Goal: Task Accomplishment & Management: Use online tool/utility

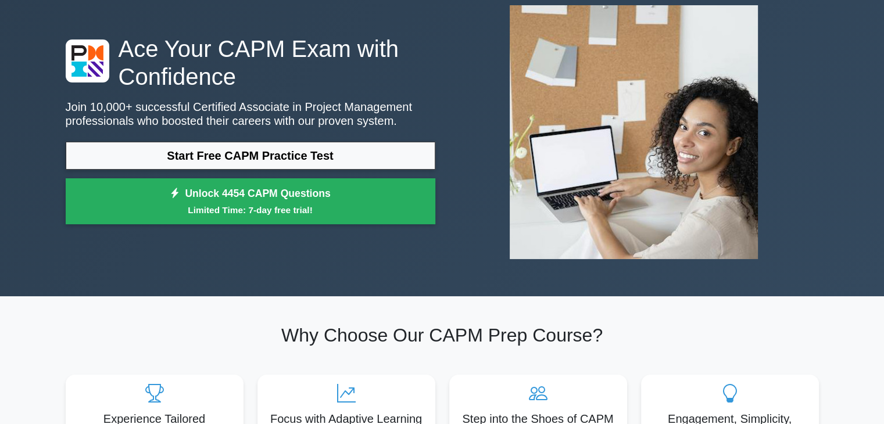
scroll to position [69, 0]
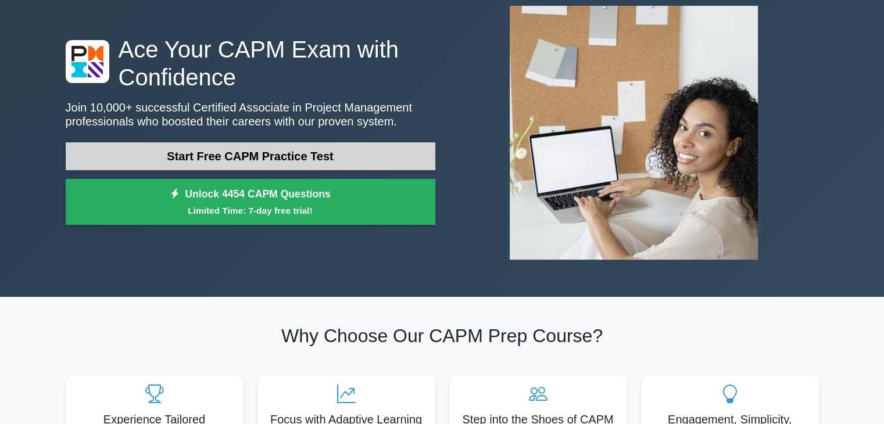
click at [318, 147] on link "Start Free CAPM Practice Test" at bounding box center [251, 156] width 370 height 28
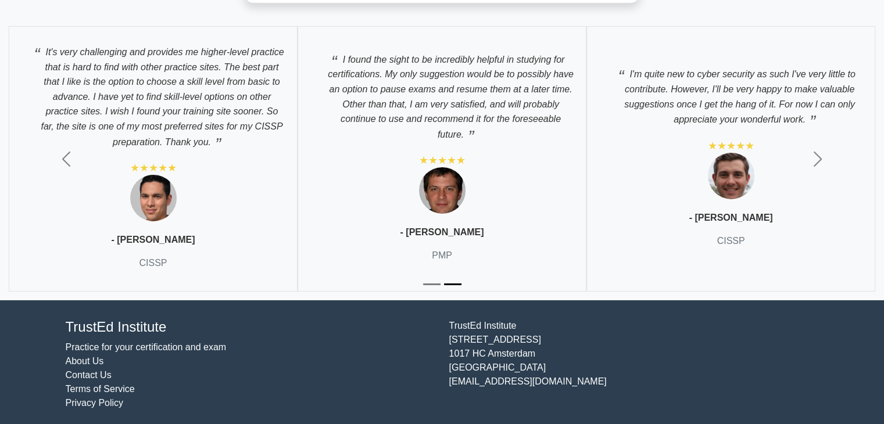
scroll to position [3814, 0]
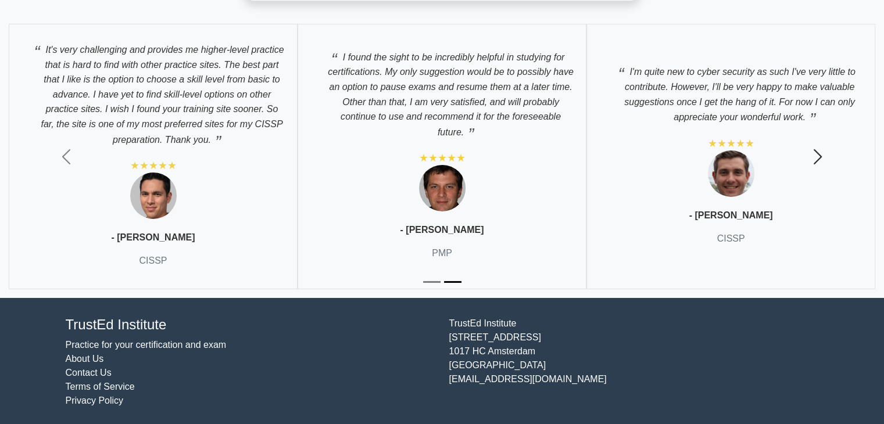
click at [815, 160] on span "button" at bounding box center [817, 157] width 19 height 19
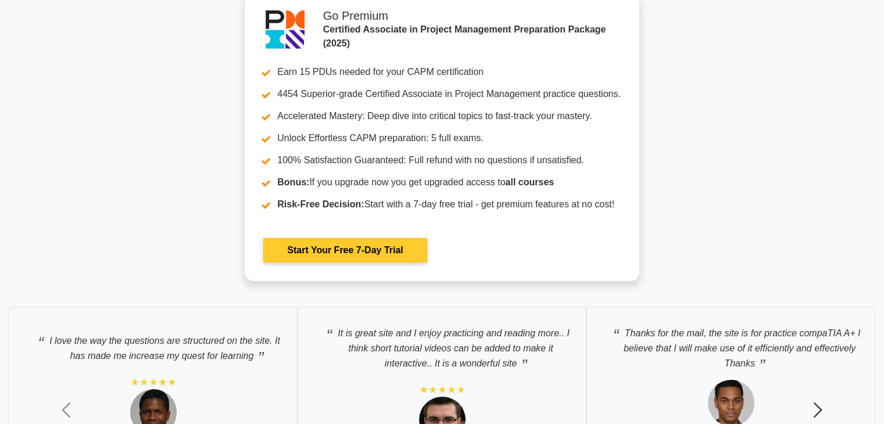
scroll to position [3464, 0]
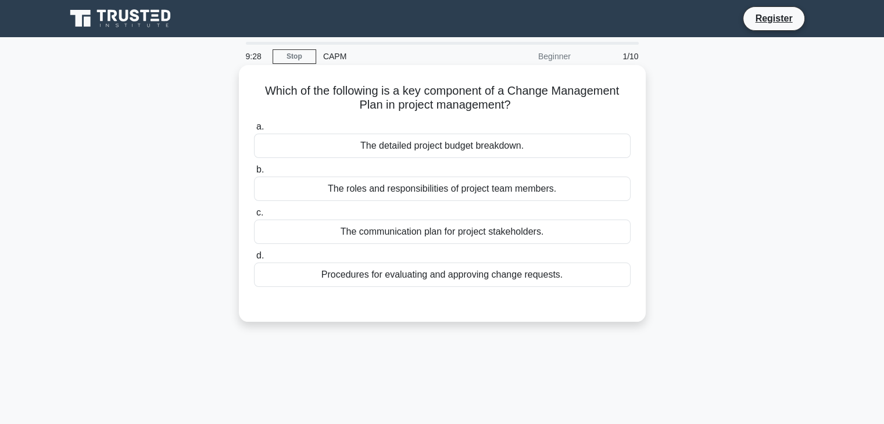
click at [434, 191] on div "The roles and responsibilities of project team members." at bounding box center [442, 189] width 376 height 24
click at [254, 174] on input "b. The roles and responsibilities of project team members." at bounding box center [254, 170] width 0 height 8
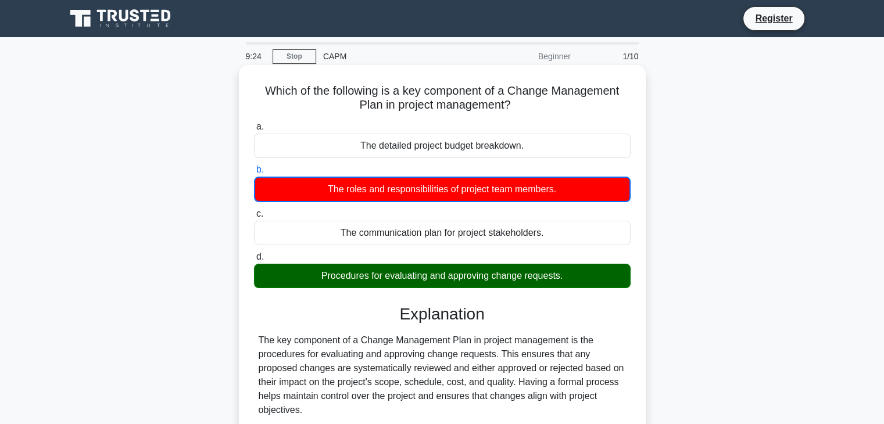
scroll to position [204, 0]
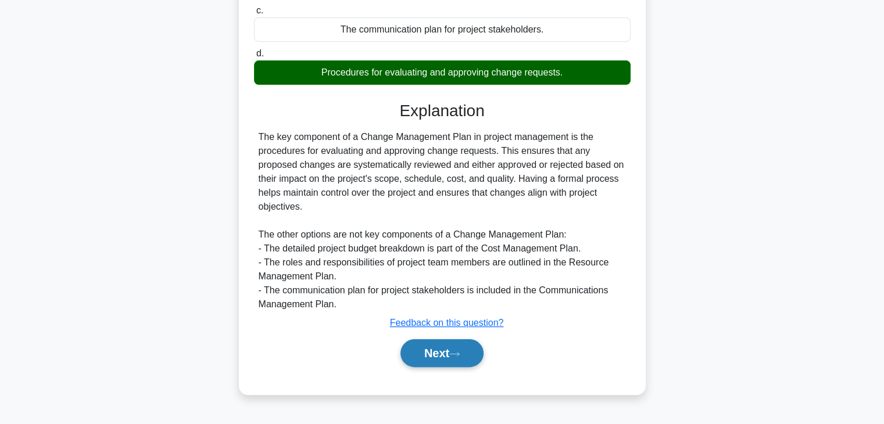
click at [460, 358] on button "Next" at bounding box center [441, 353] width 83 height 28
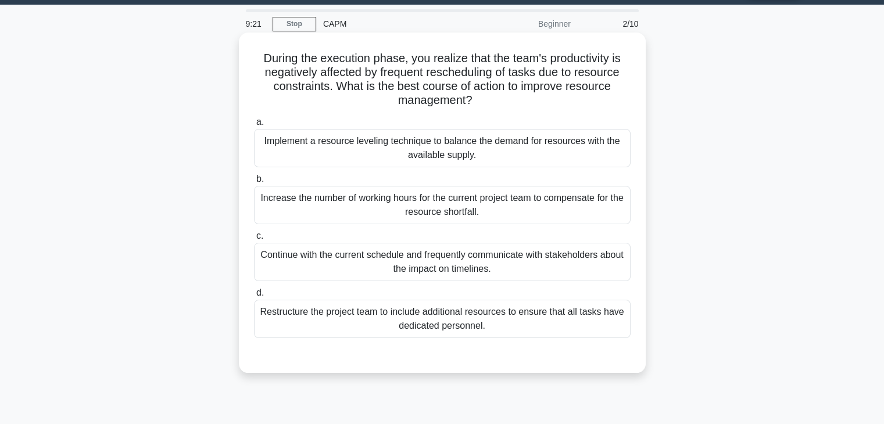
scroll to position [0, 0]
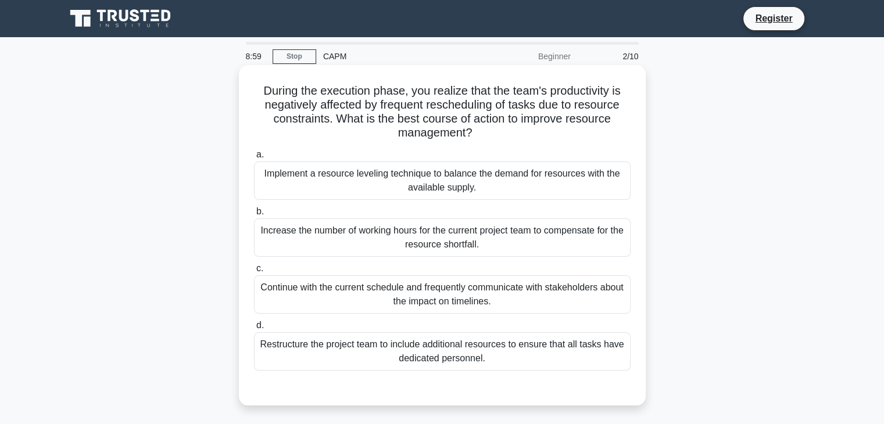
drag, startPoint x: 259, startPoint y: 97, endPoint x: 486, endPoint y: 352, distance: 341.2
click at [492, 356] on div "During the execution phase, you realize that the team's productivity is negativ…" at bounding box center [441, 235] width 397 height 331
click at [472, 227] on div "Increase the number of working hours for the current project team to compensate…" at bounding box center [442, 237] width 376 height 38
click at [254, 216] on input "b. Increase the number of working hours for the current project team to compens…" at bounding box center [254, 212] width 0 height 8
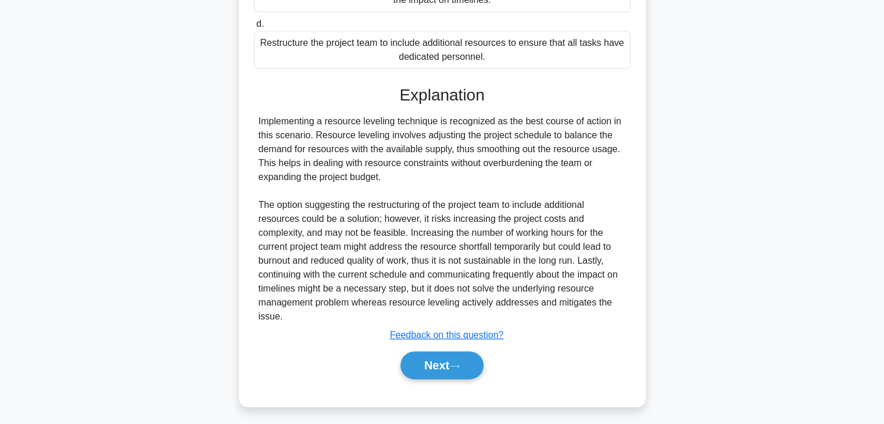
scroll to position [307, 0]
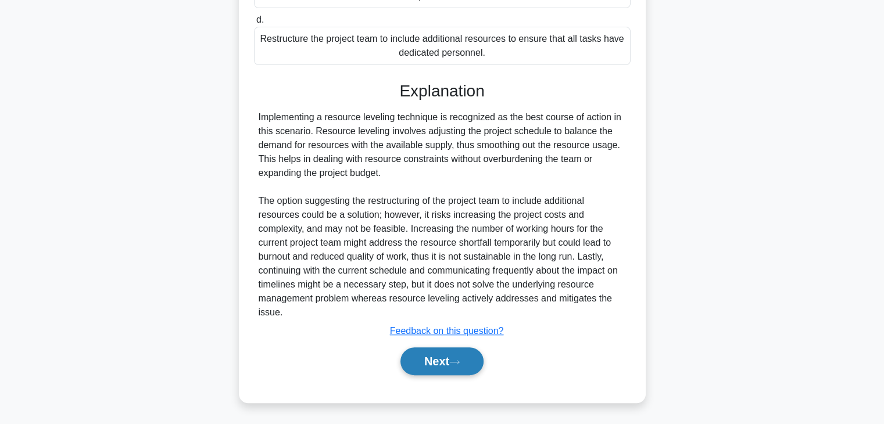
click at [419, 365] on button "Next" at bounding box center [441, 361] width 83 height 28
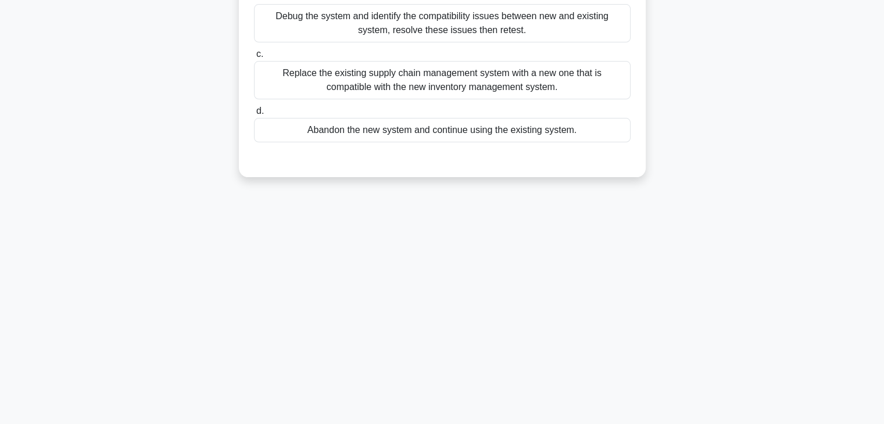
scroll to position [0, 0]
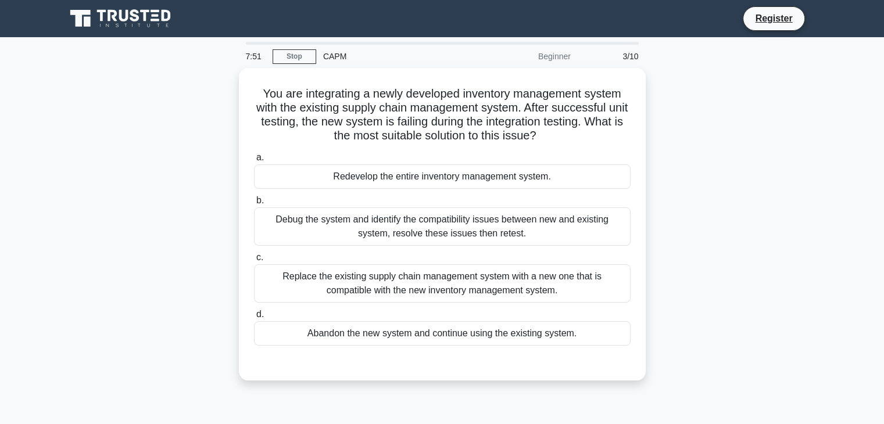
click at [291, 64] on div "7:51 Stop CAPM Beginner 3/10" at bounding box center [442, 56] width 407 height 23
click at [300, 55] on link "Stop" at bounding box center [294, 56] width 44 height 15
